Goal: Check status: Check status

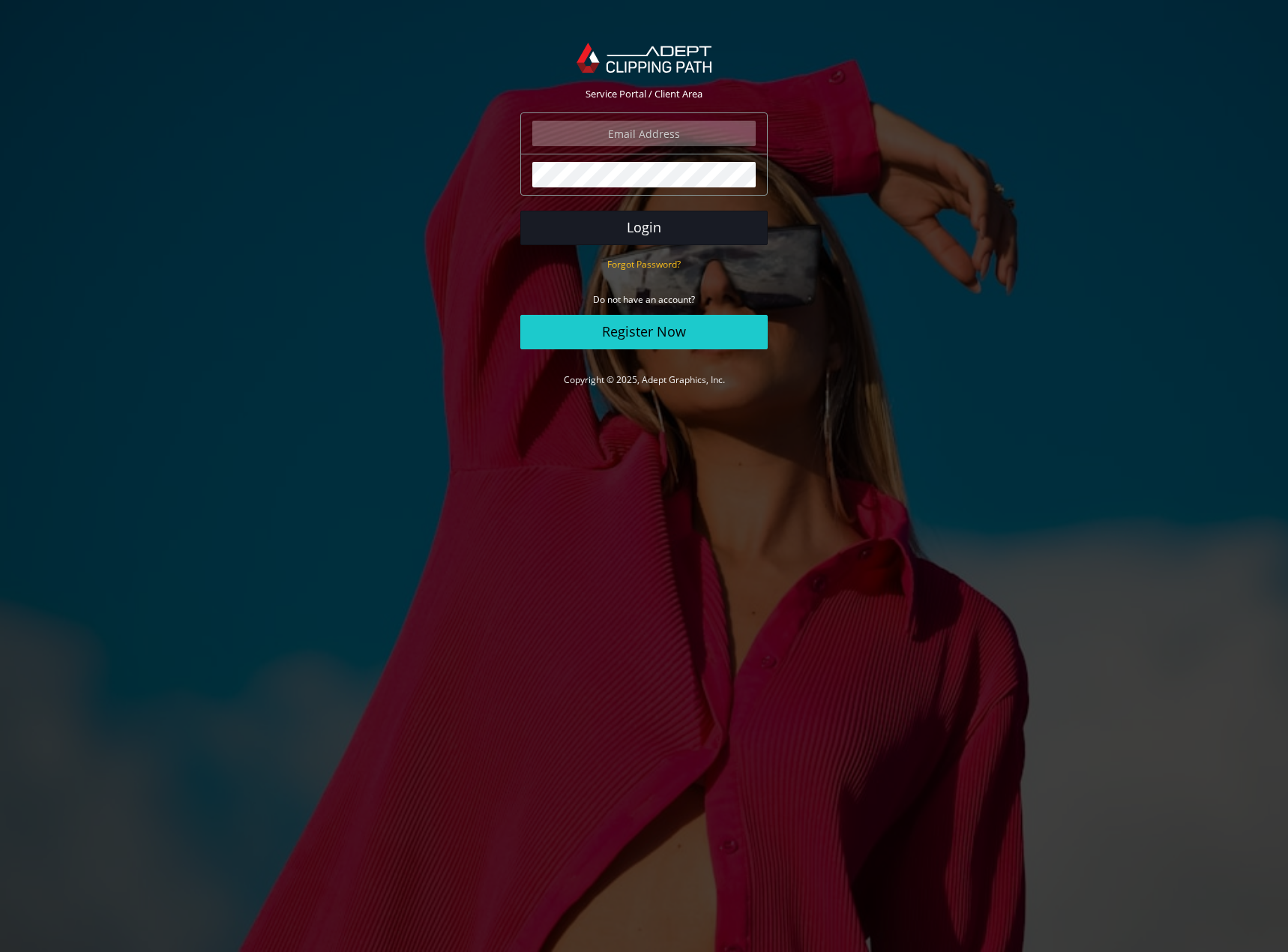
type input "[EMAIL_ADDRESS][DOMAIN_NAME]"
click at [642, 228] on button "Login" at bounding box center [643, 228] width 248 height 34
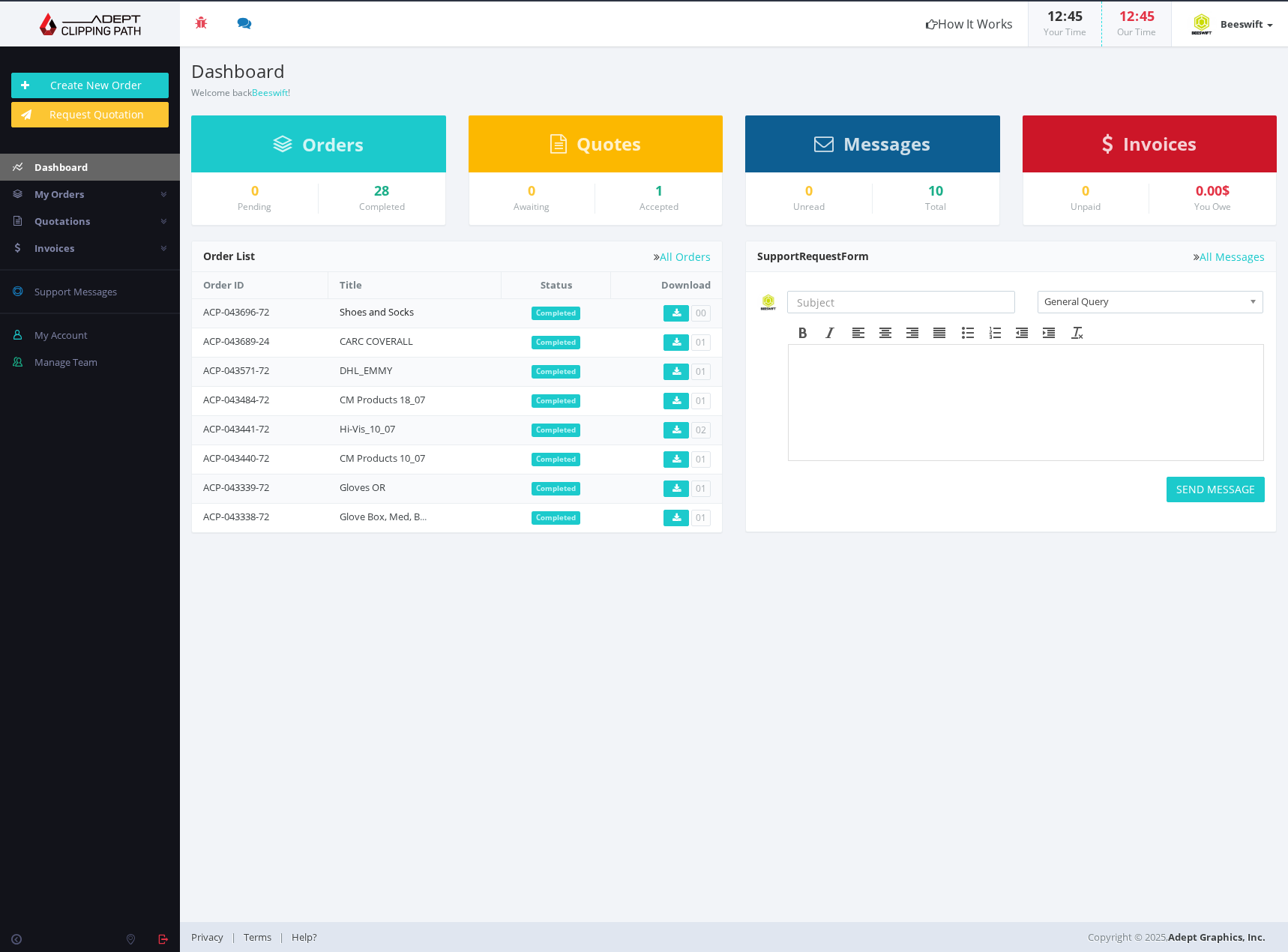
click at [408, 310] on link "Shoes and Socks" at bounding box center [376, 312] width 74 height 14
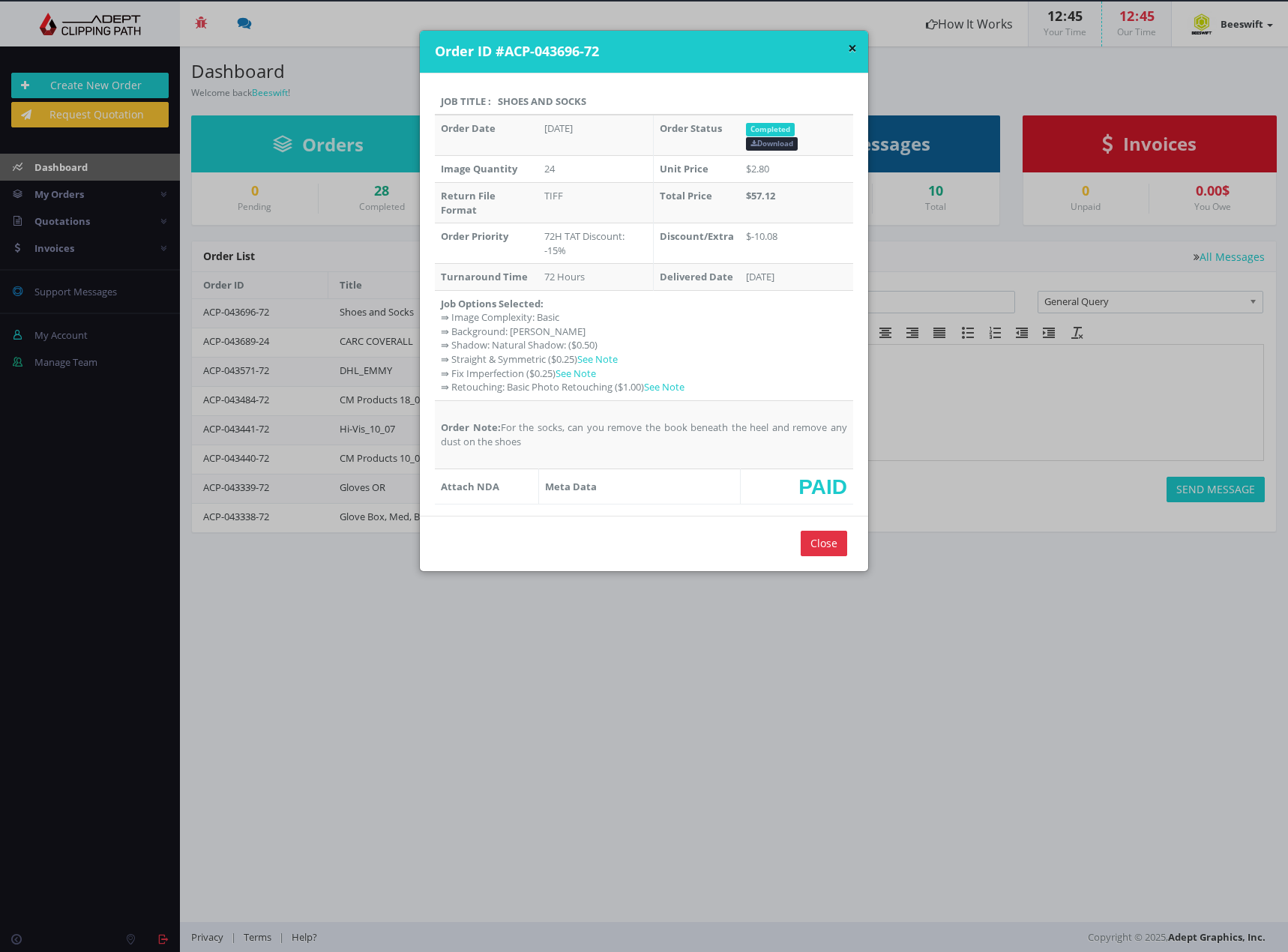
click at [268, 230] on div "× Order ID #ACP-043696-72 Job Title : Shoes and Socks Order Date Aug 20, 2025 O…" at bounding box center [644, 476] width 1288 height 952
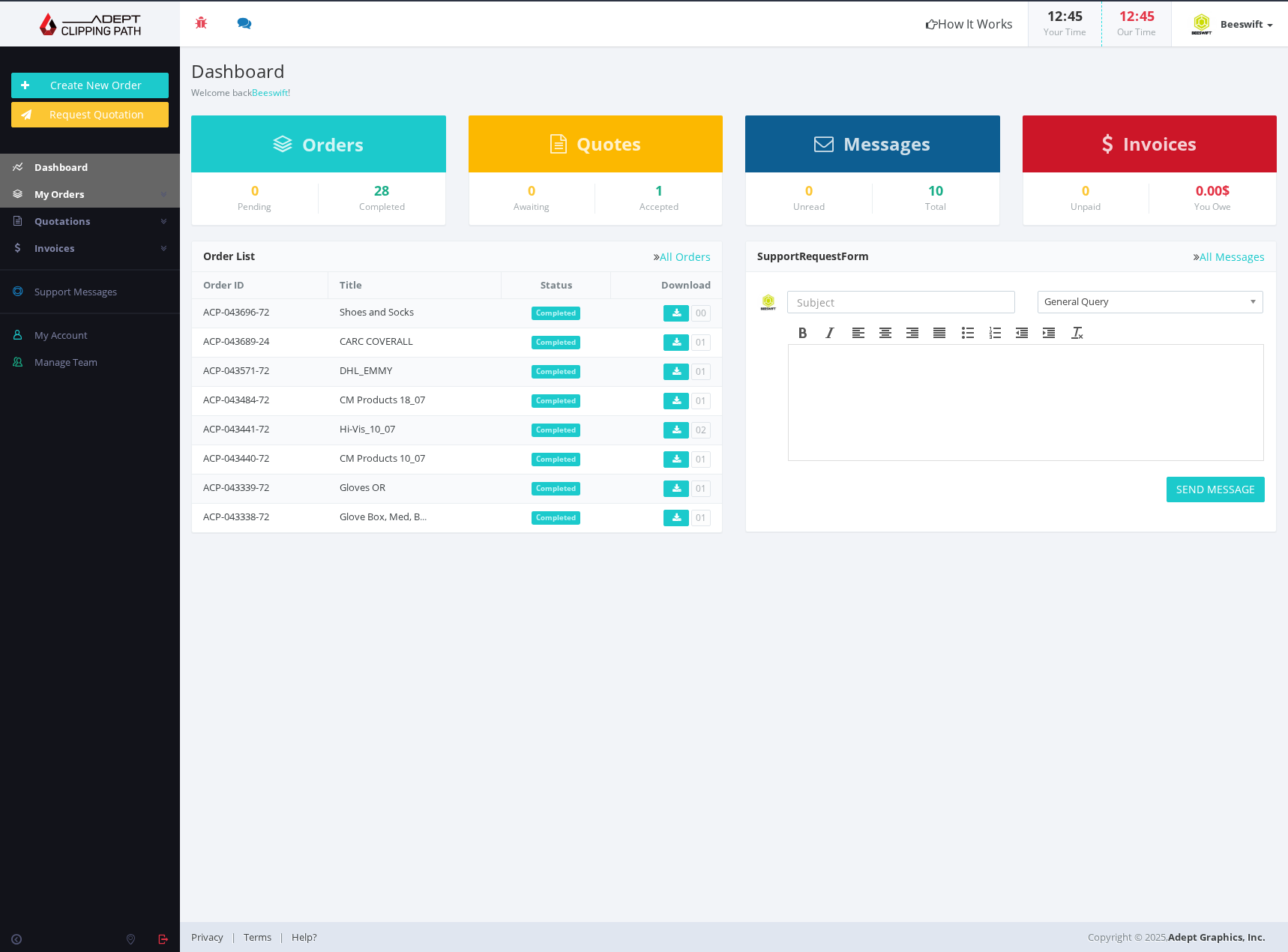
click at [87, 192] on link "My Orders" at bounding box center [90, 195] width 180 height 27
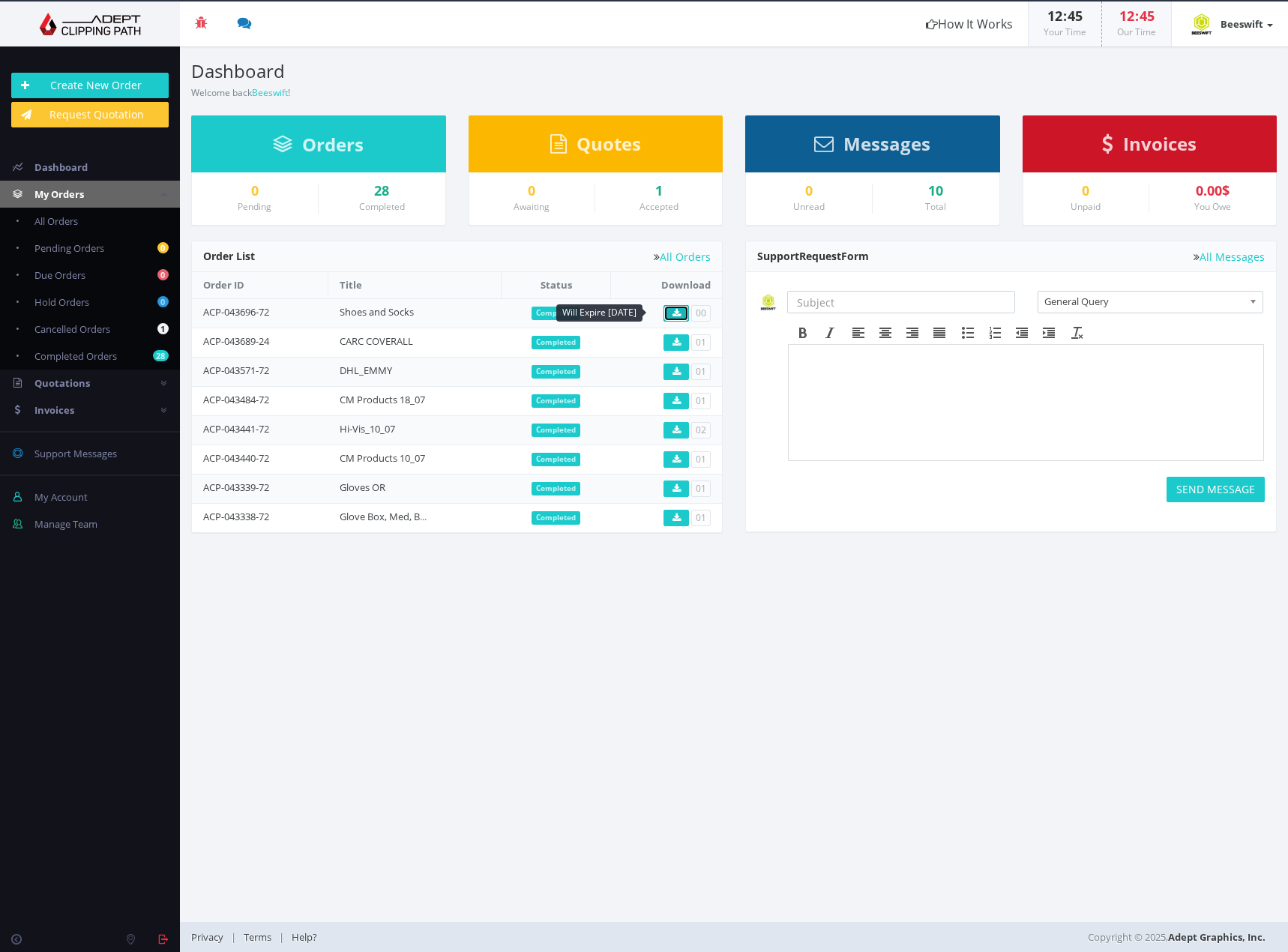
click at [674, 318] on link at bounding box center [676, 313] width 26 height 17
